Goal: Obtain resource: Obtain resource

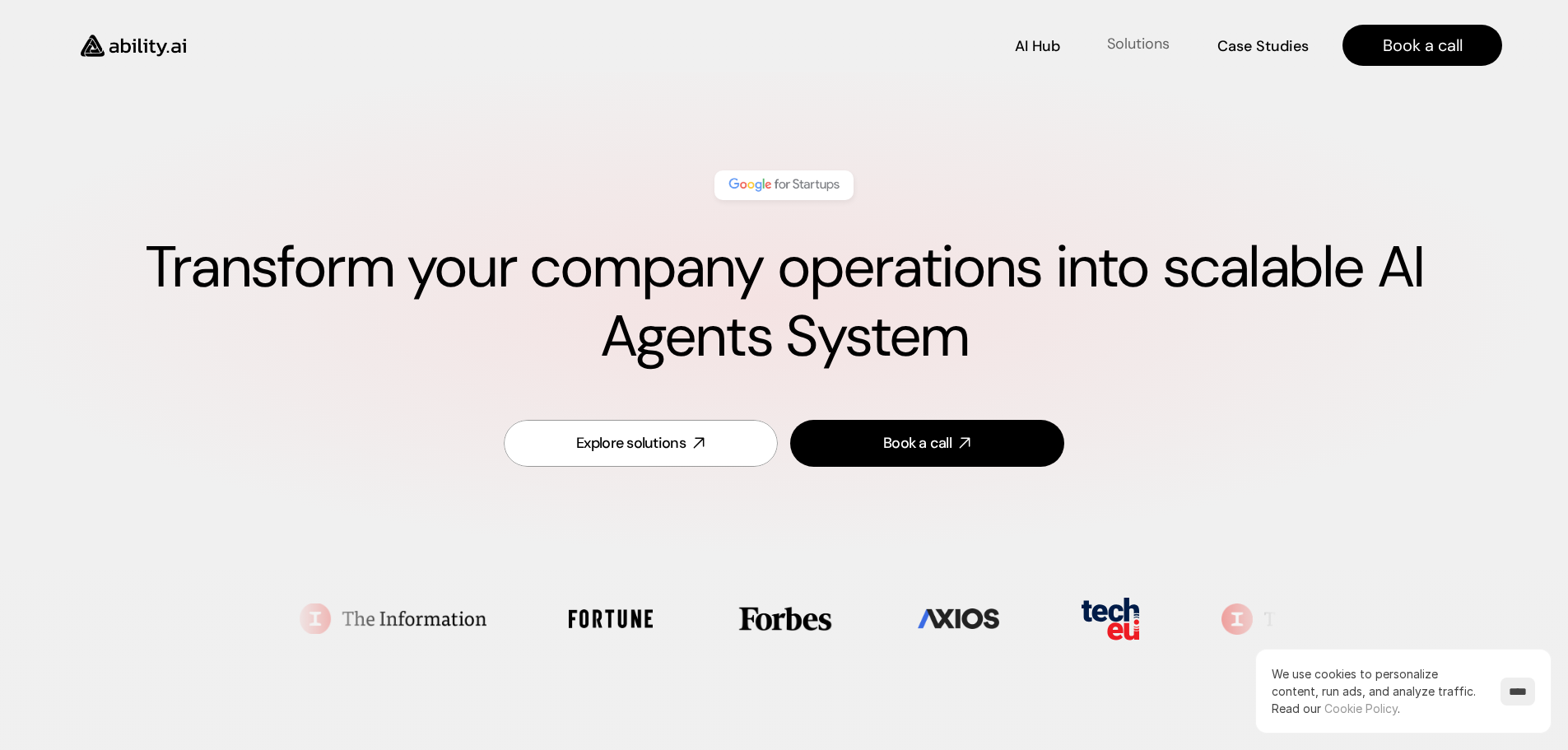
click at [1131, 45] on p "Solutions" at bounding box center [1139, 44] width 62 height 20
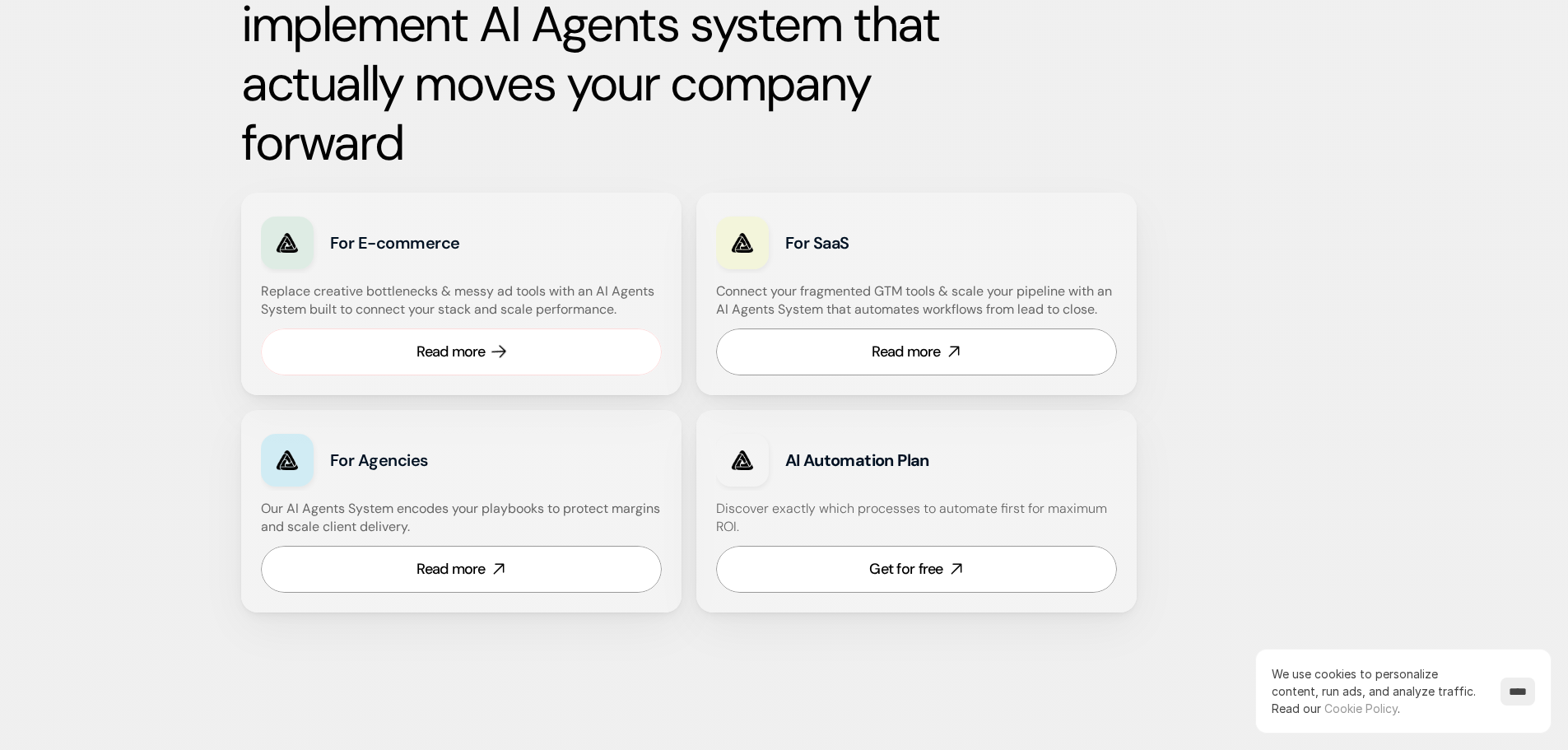
scroll to position [934, 0]
click at [527, 359] on link "Read more" at bounding box center [461, 351] width 401 height 47
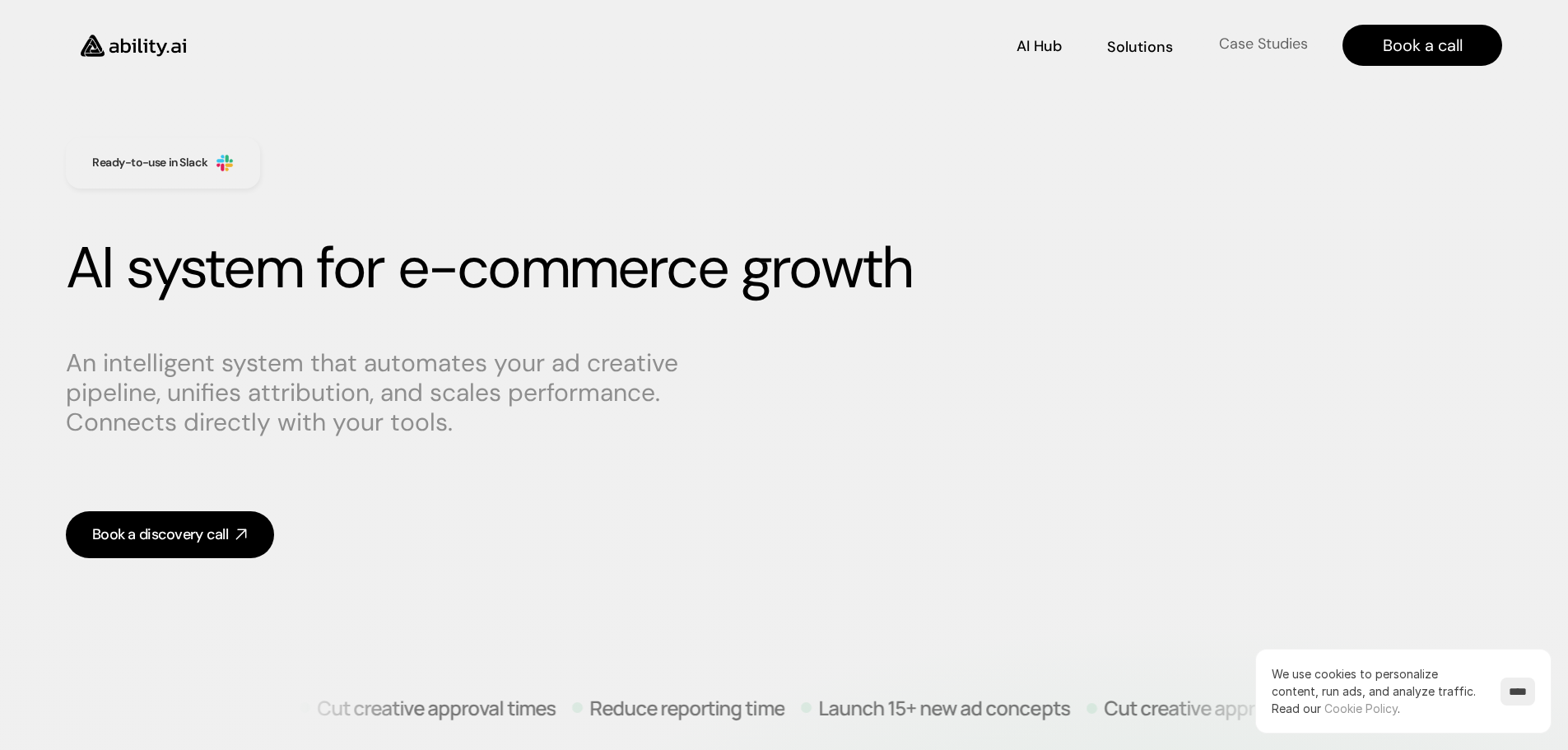
click at [1241, 42] on p "Case Studies" at bounding box center [1263, 44] width 89 height 20
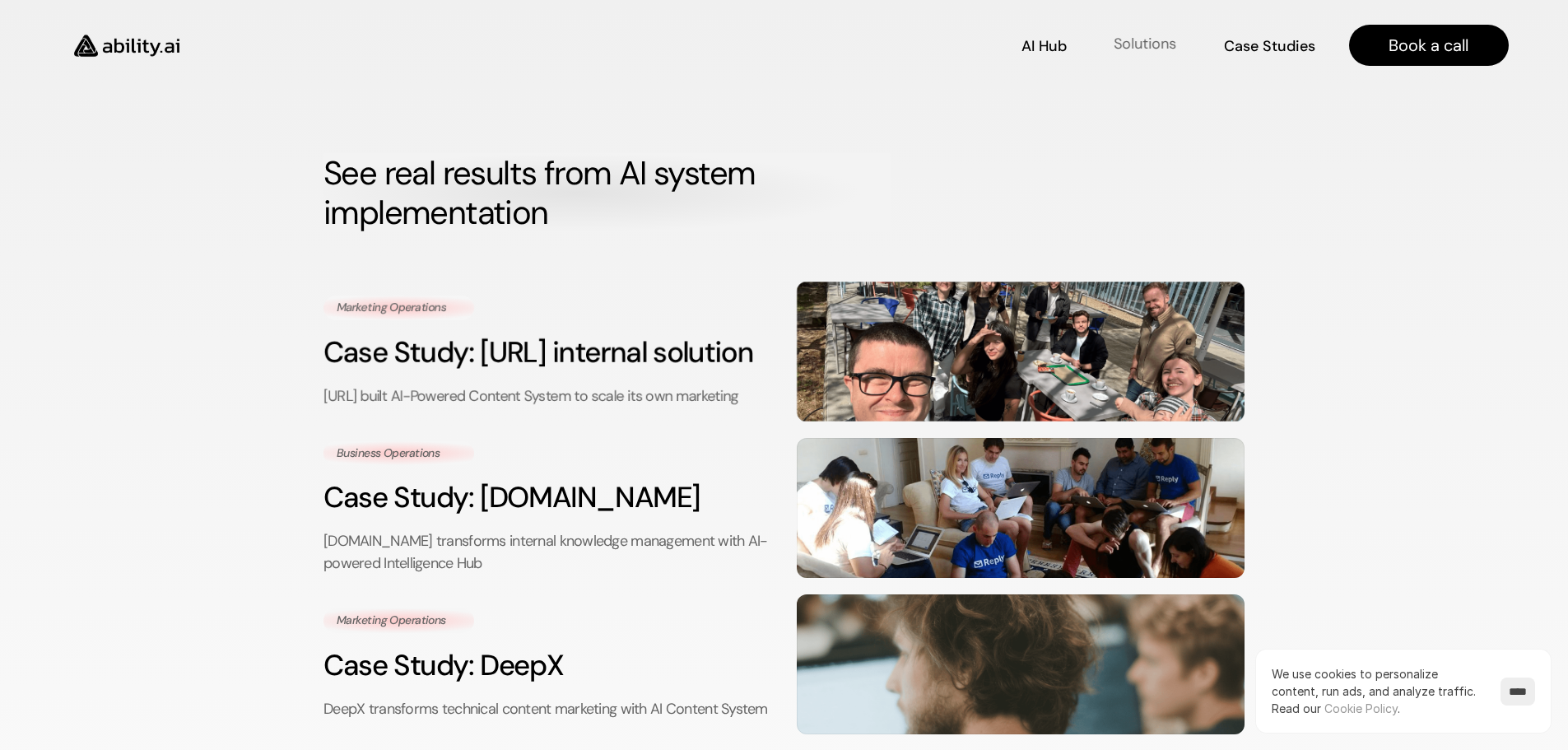
click at [1148, 43] on p "Solutions" at bounding box center [1145, 44] width 62 height 20
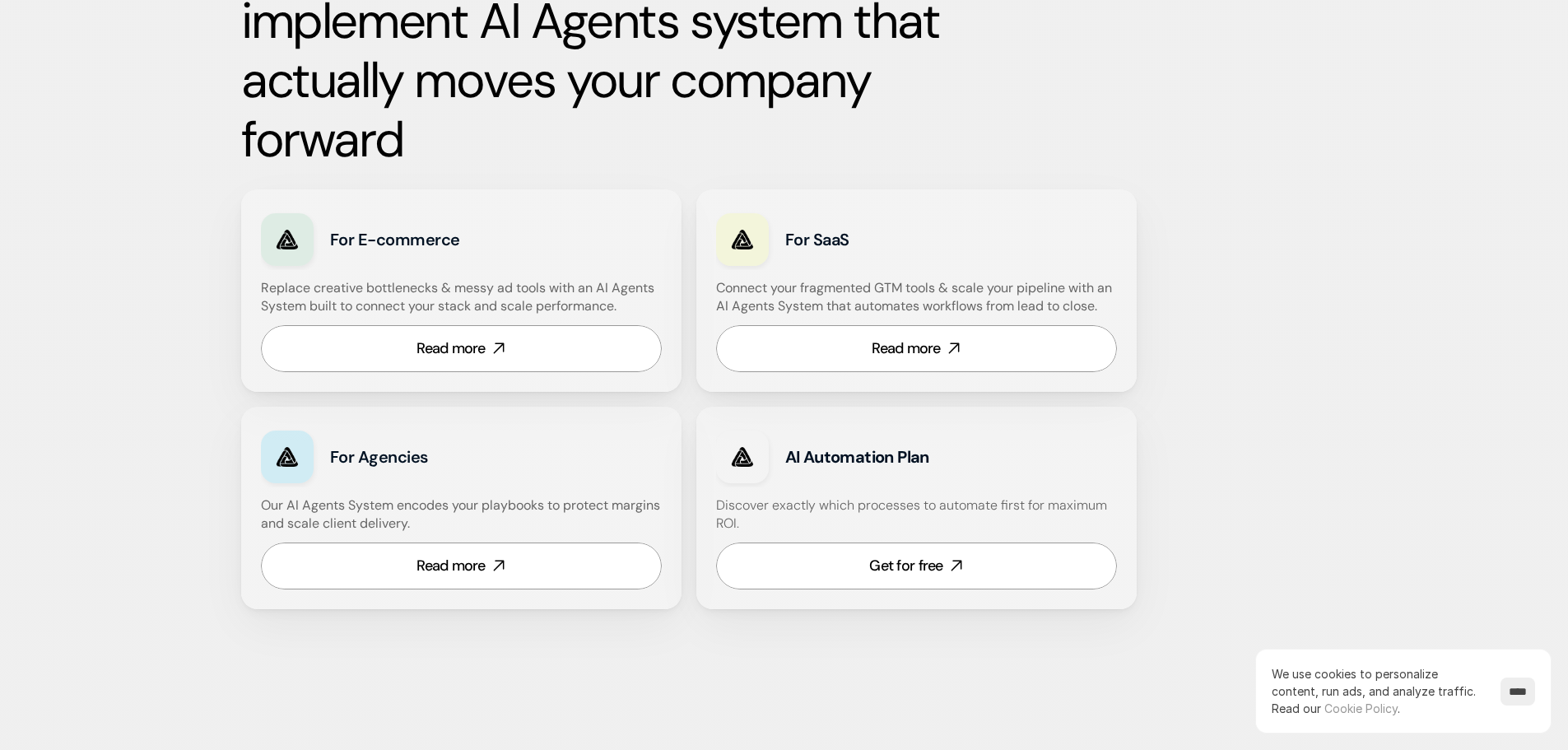
scroll to position [937, 0]
click at [955, 575] on link "Get for free" at bounding box center [916, 565] width 401 height 47
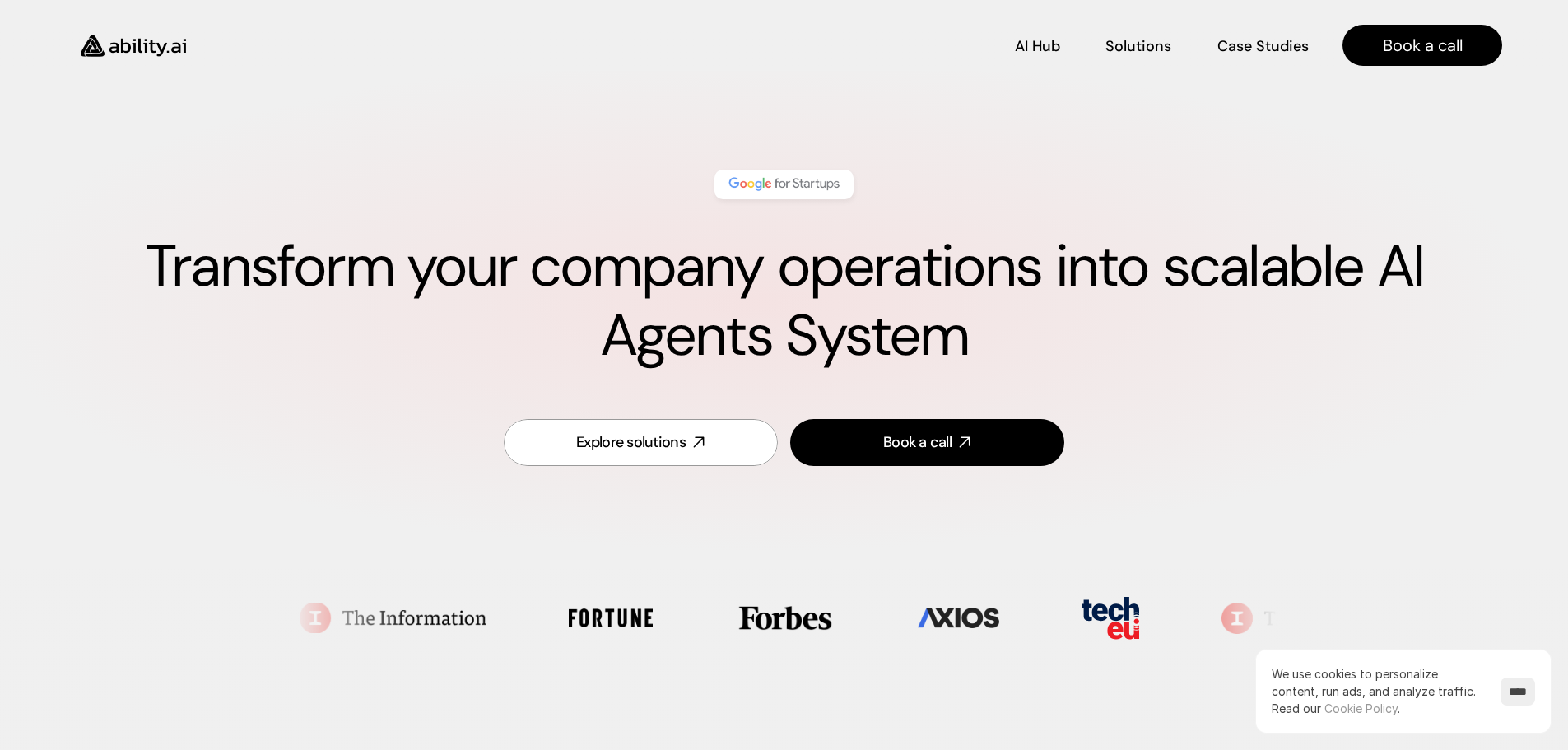
scroll to position [0, 0]
